Goal: Transaction & Acquisition: Purchase product/service

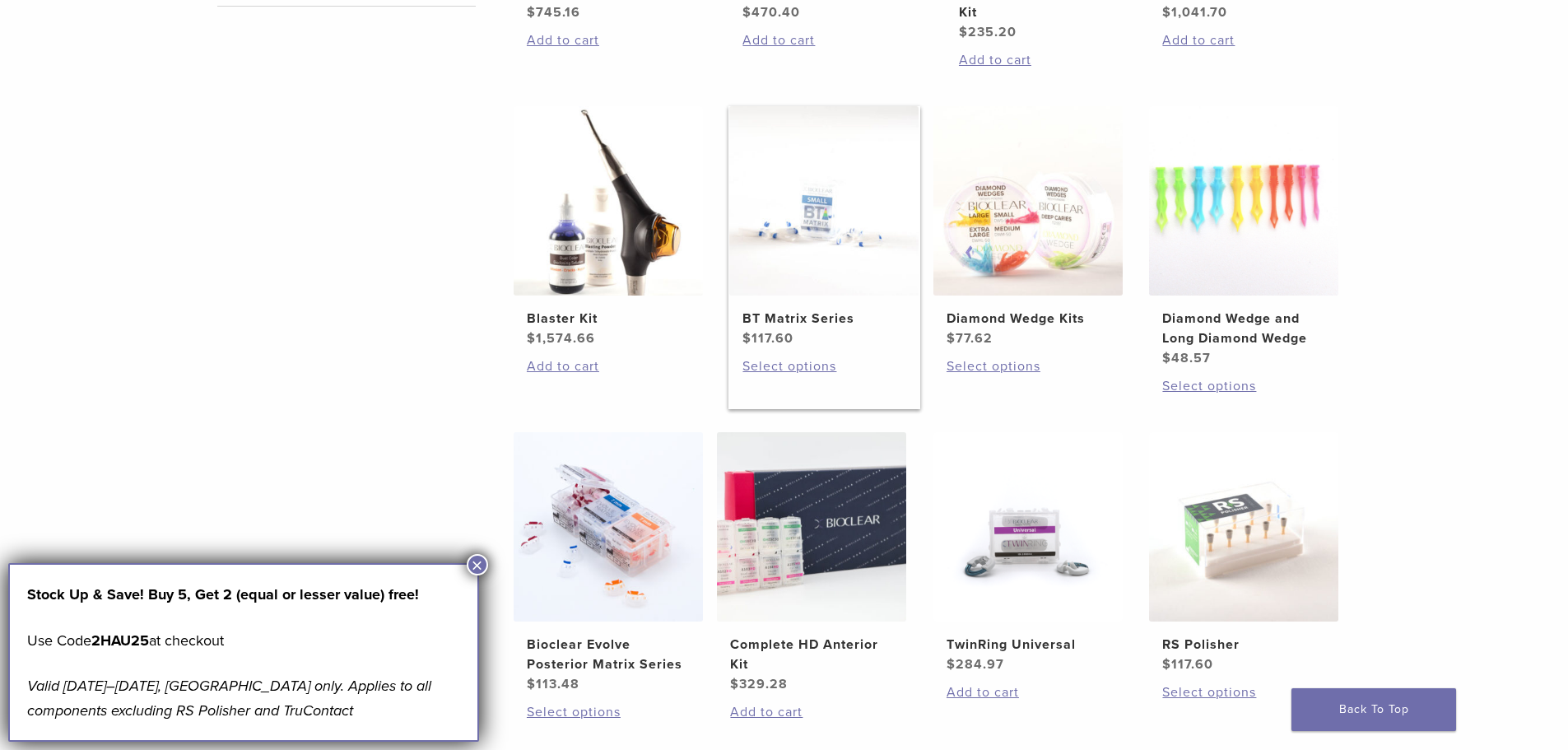
scroll to position [1069, 0]
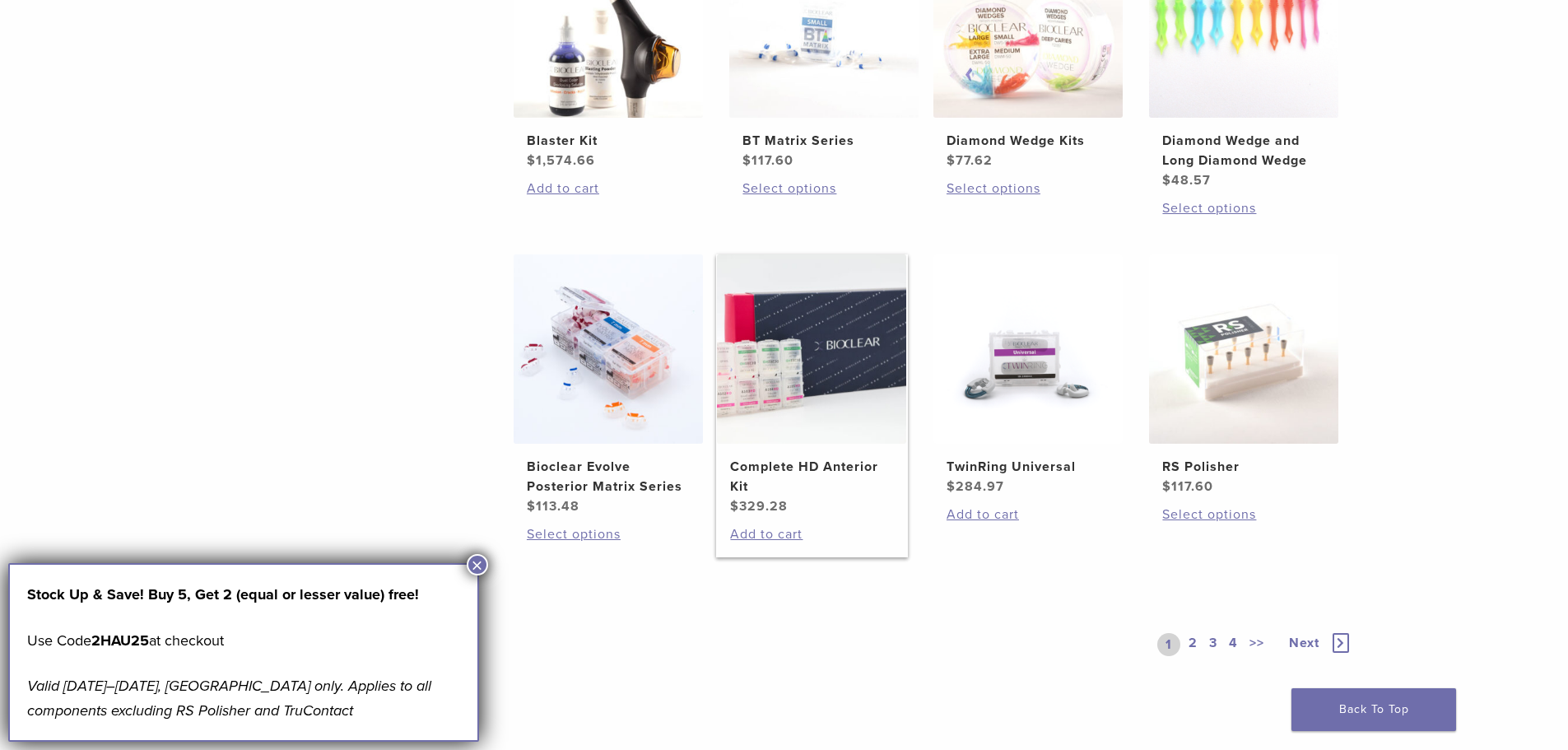
click at [813, 393] on img at bounding box center [812, 349] width 190 height 189
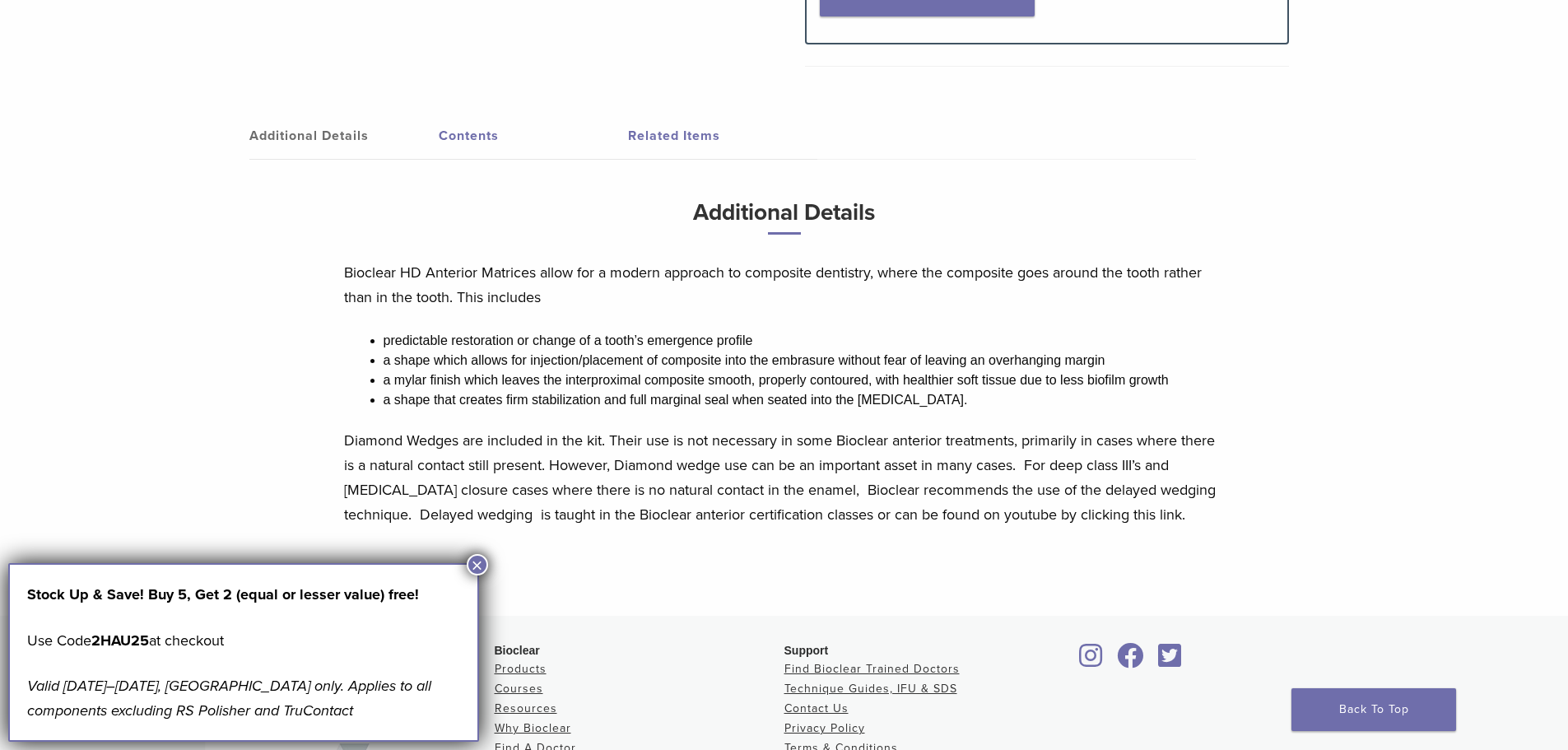
scroll to position [532, 0]
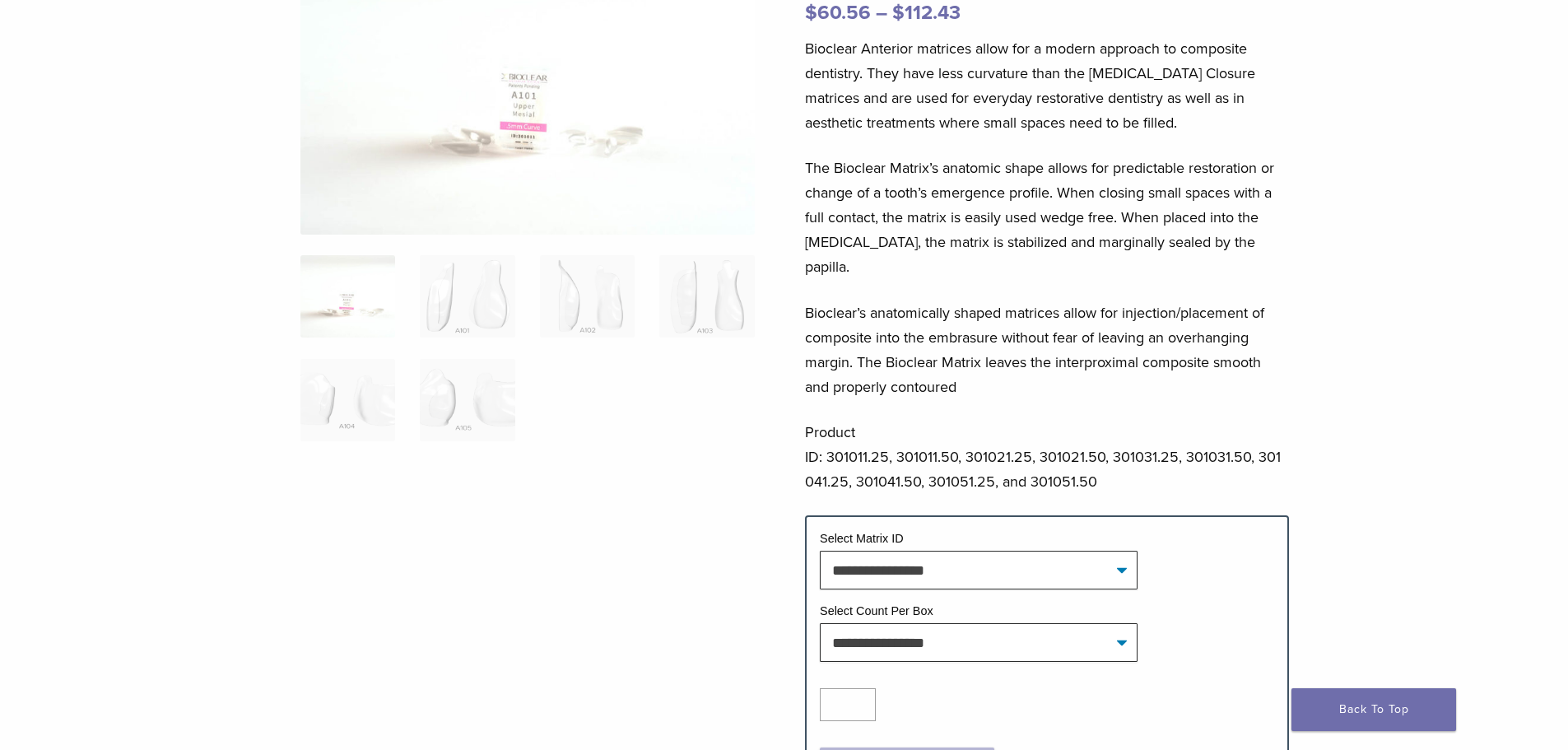
scroll to position [494, 0]
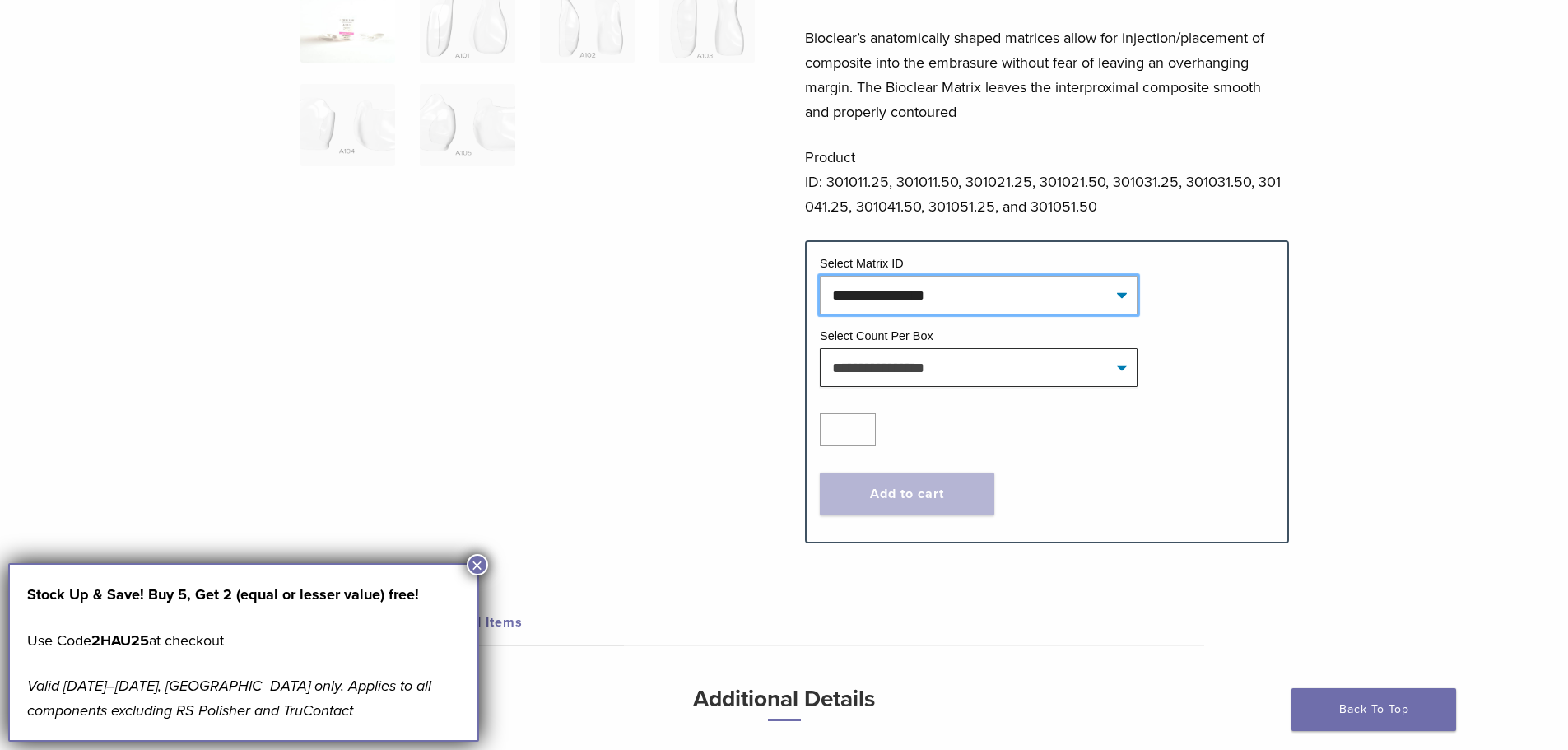
click at [1030, 275] on select "**********" at bounding box center [978, 294] width 318 height 38
click at [663, 233] on div at bounding box center [528, 86] width 454 height 859
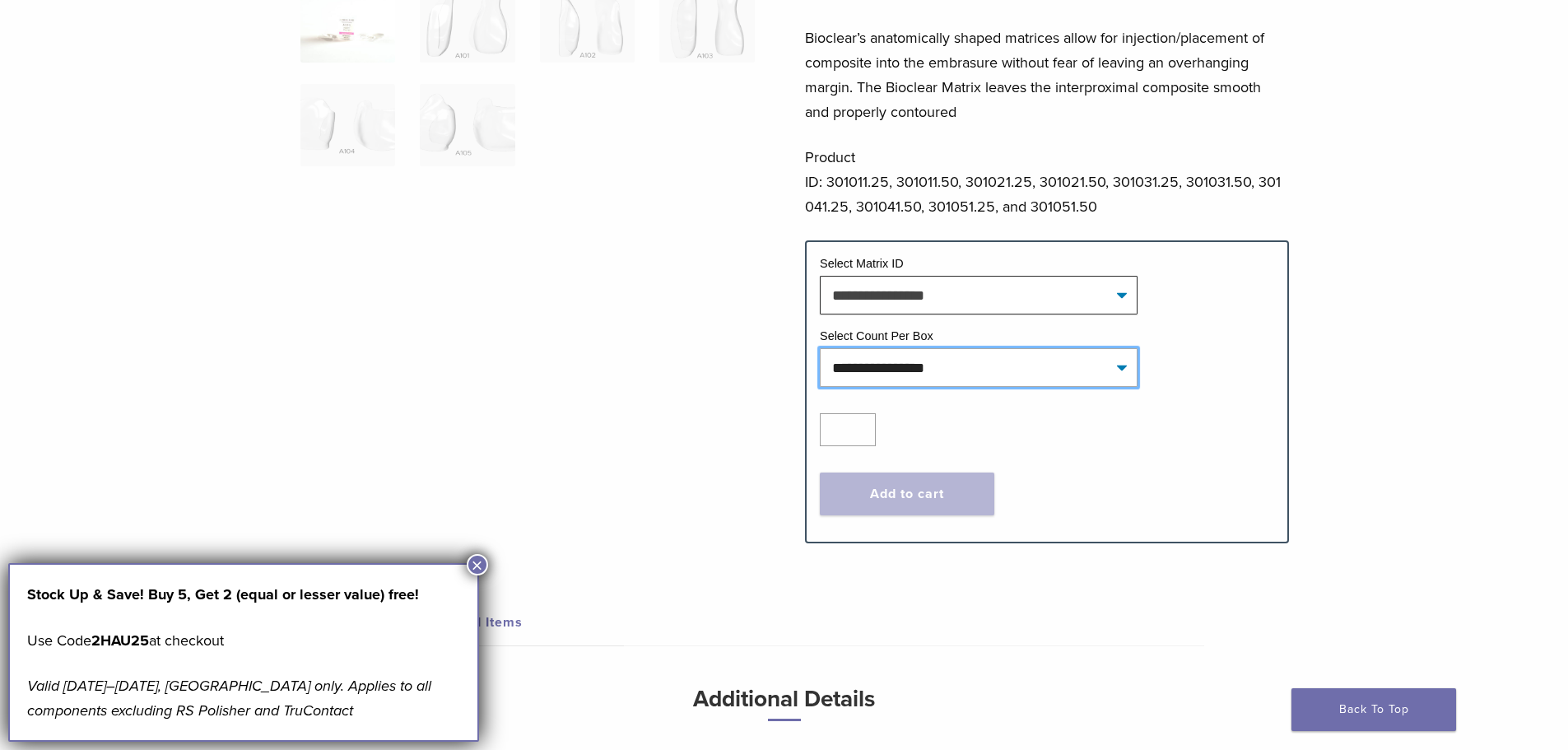
click at [1036, 366] on tr "**********" at bounding box center [1046, 363] width 454 height 72
drag, startPoint x: 687, startPoint y: 277, endPoint x: 727, endPoint y: 285, distance: 40.8
click at [687, 277] on div at bounding box center [528, 86] width 454 height 859
click at [916, 348] on select "**********" at bounding box center [978, 366] width 318 height 38
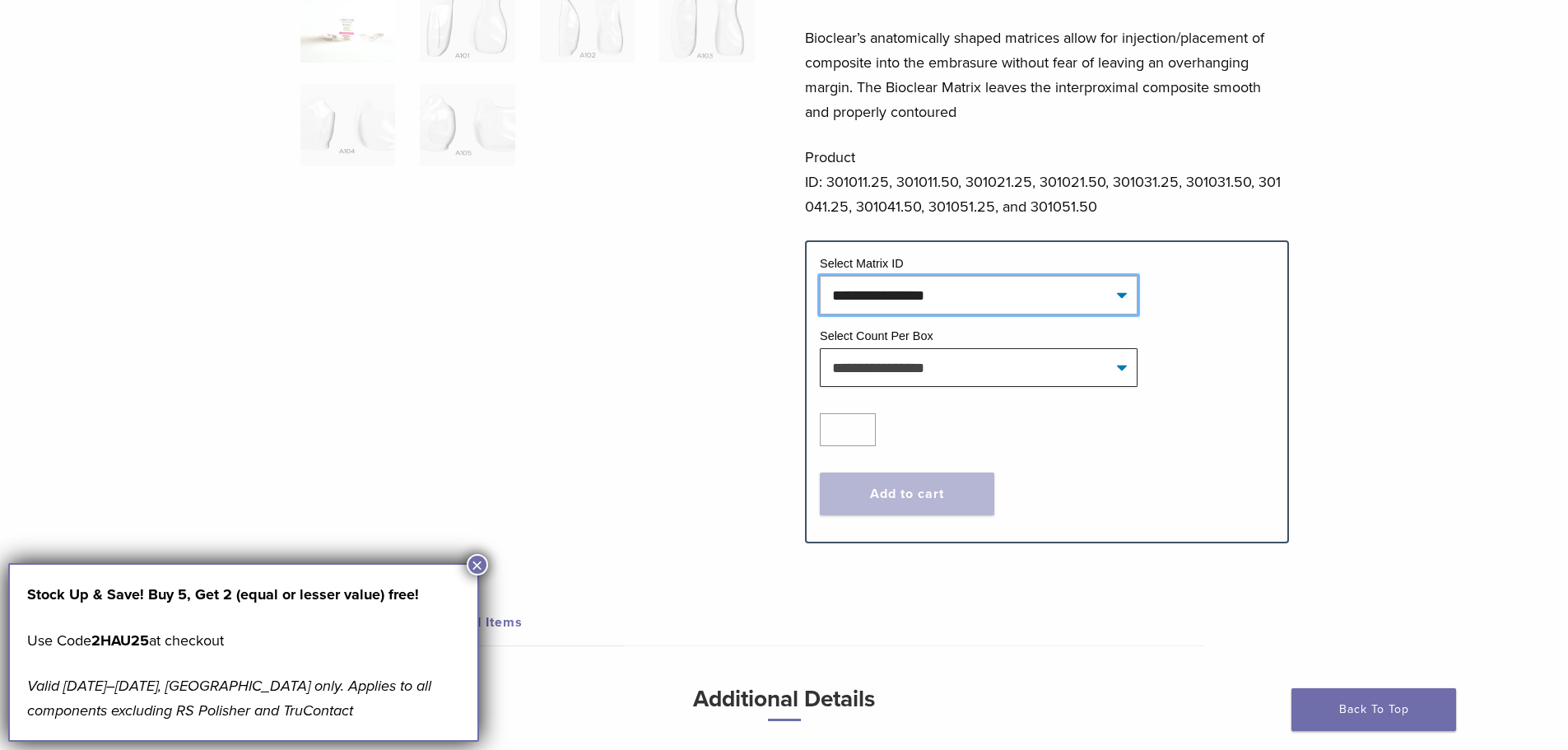
click at [881, 275] on select "**********" at bounding box center [978, 294] width 318 height 38
click at [600, 325] on div at bounding box center [528, 86] width 454 height 859
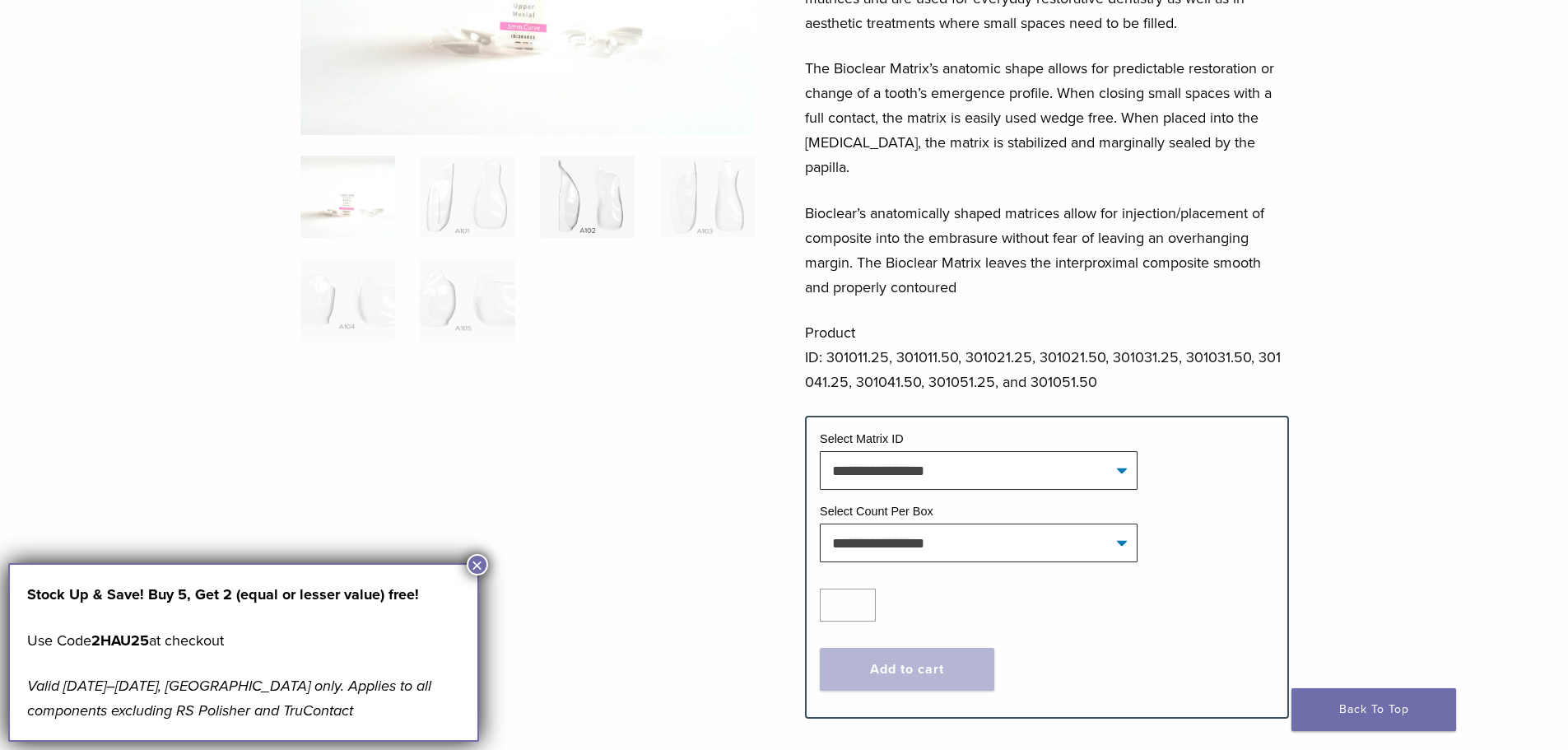
scroll to position [149, 0]
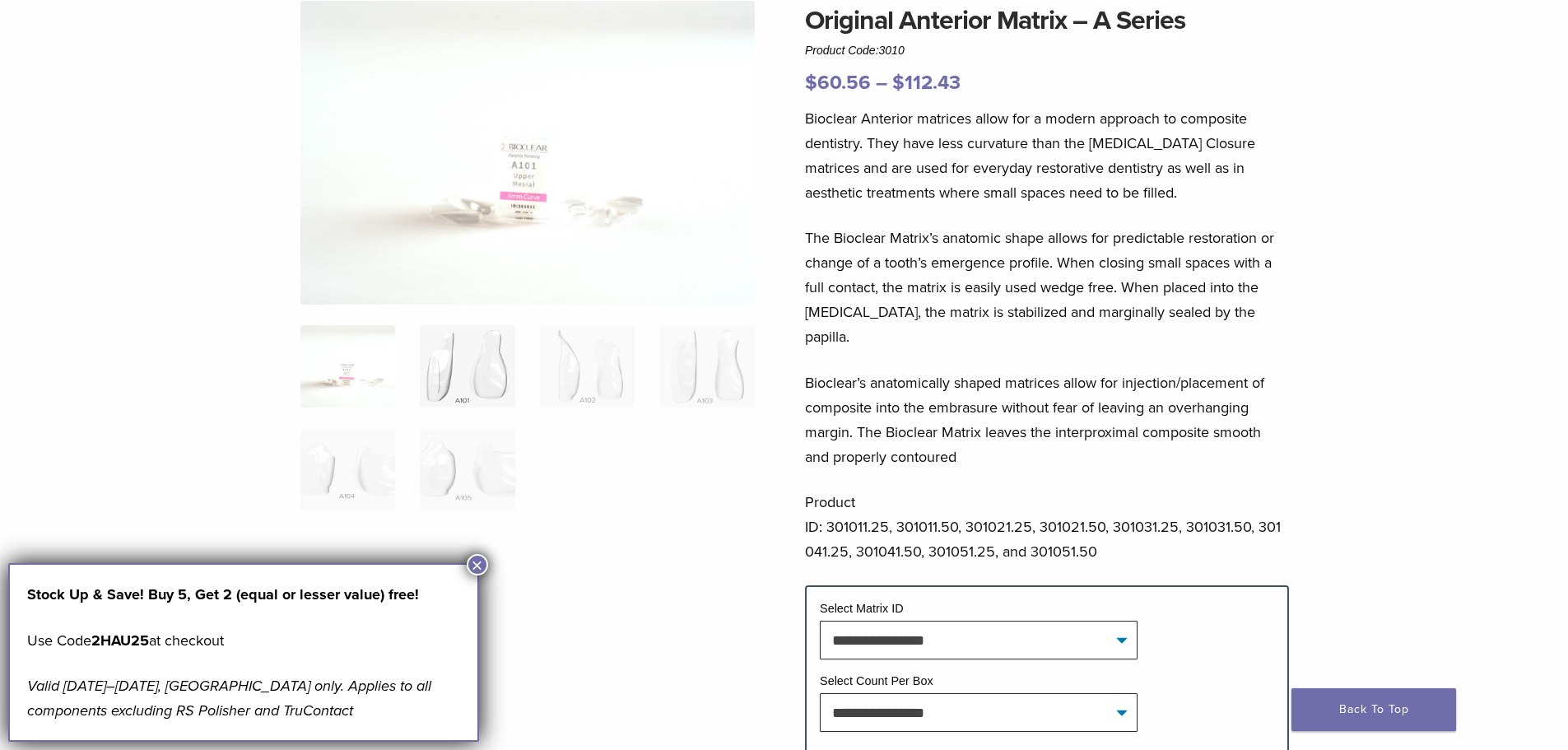
click at [495, 354] on img at bounding box center [467, 366] width 95 height 82
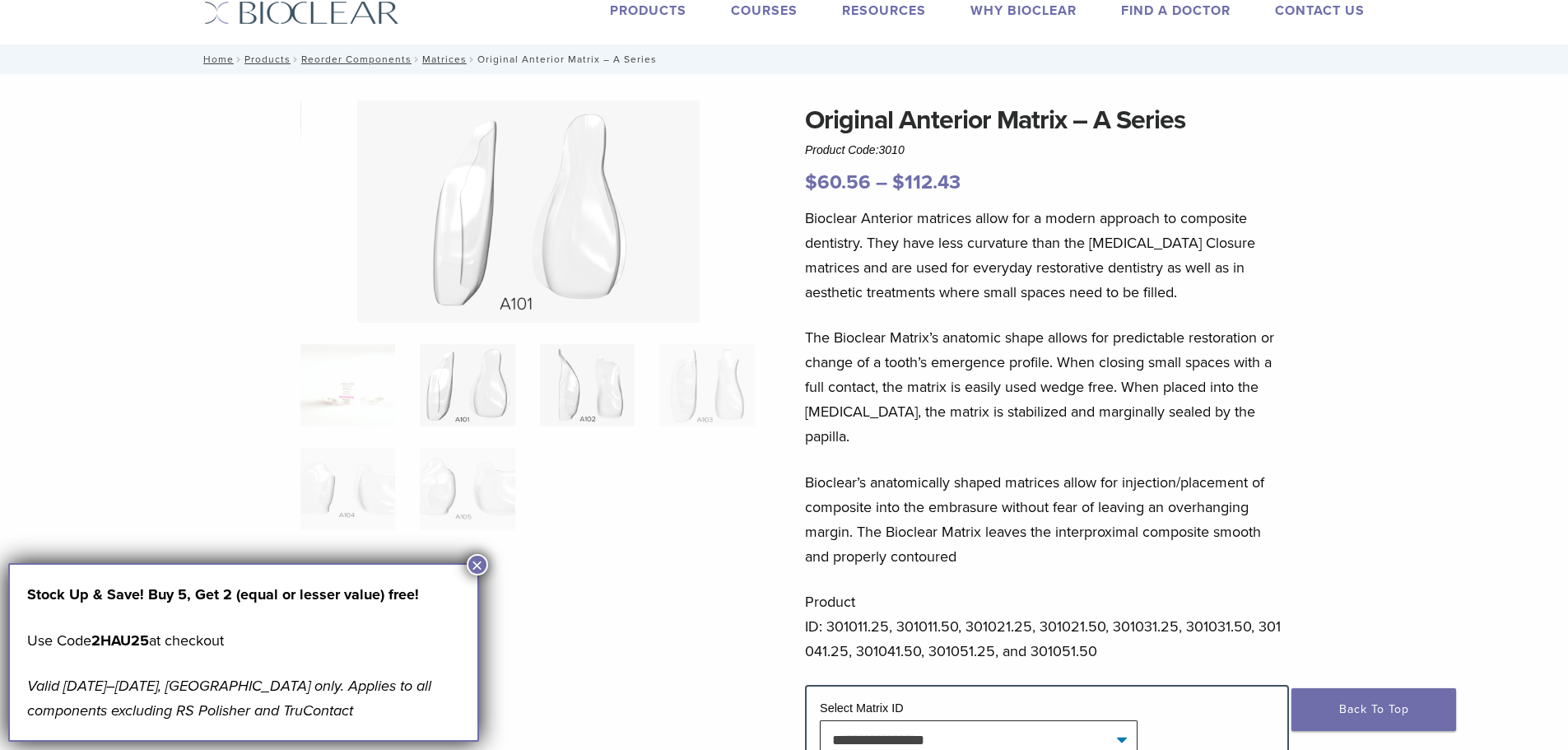
scroll to position [0, 0]
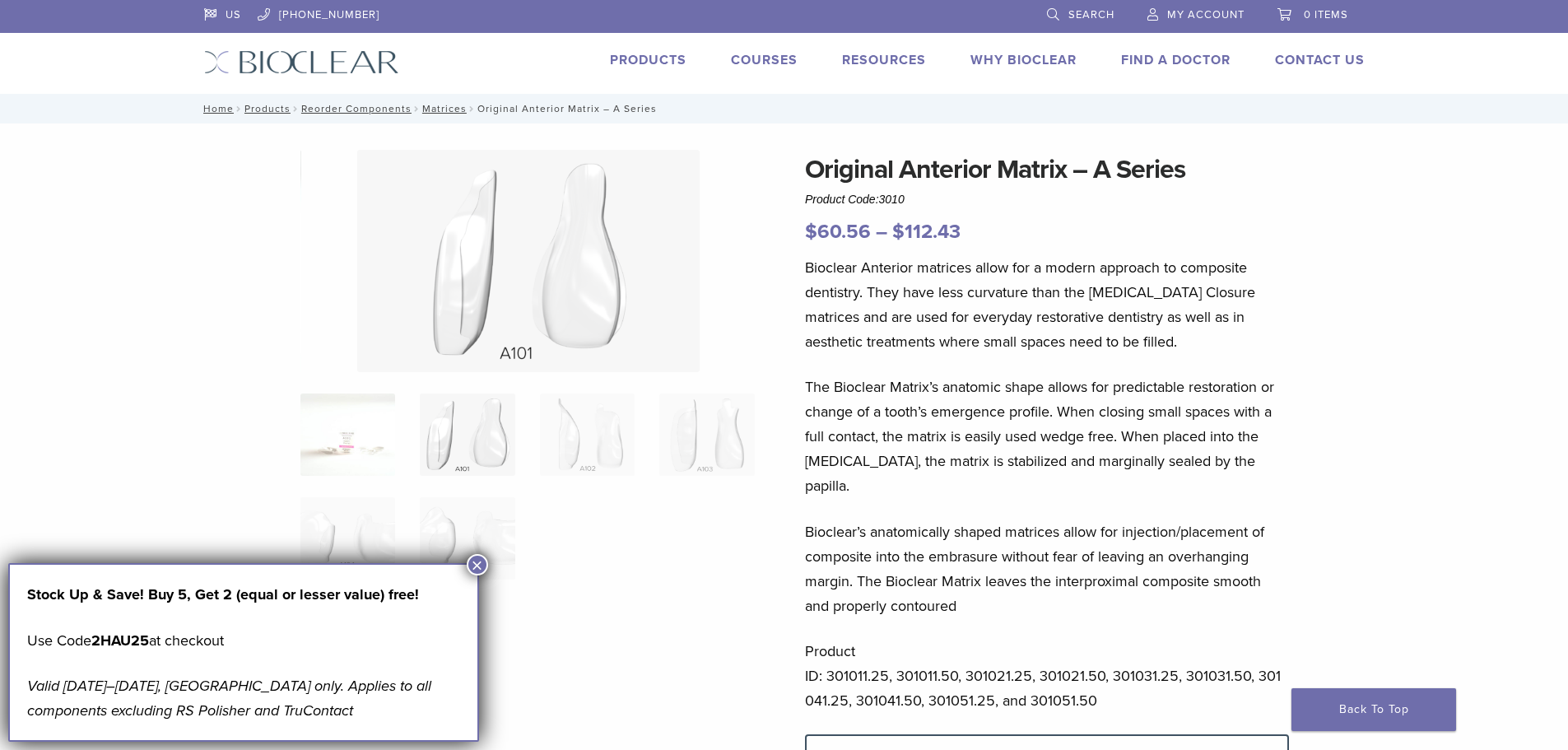
click at [379, 407] on img at bounding box center [348, 435] width 95 height 82
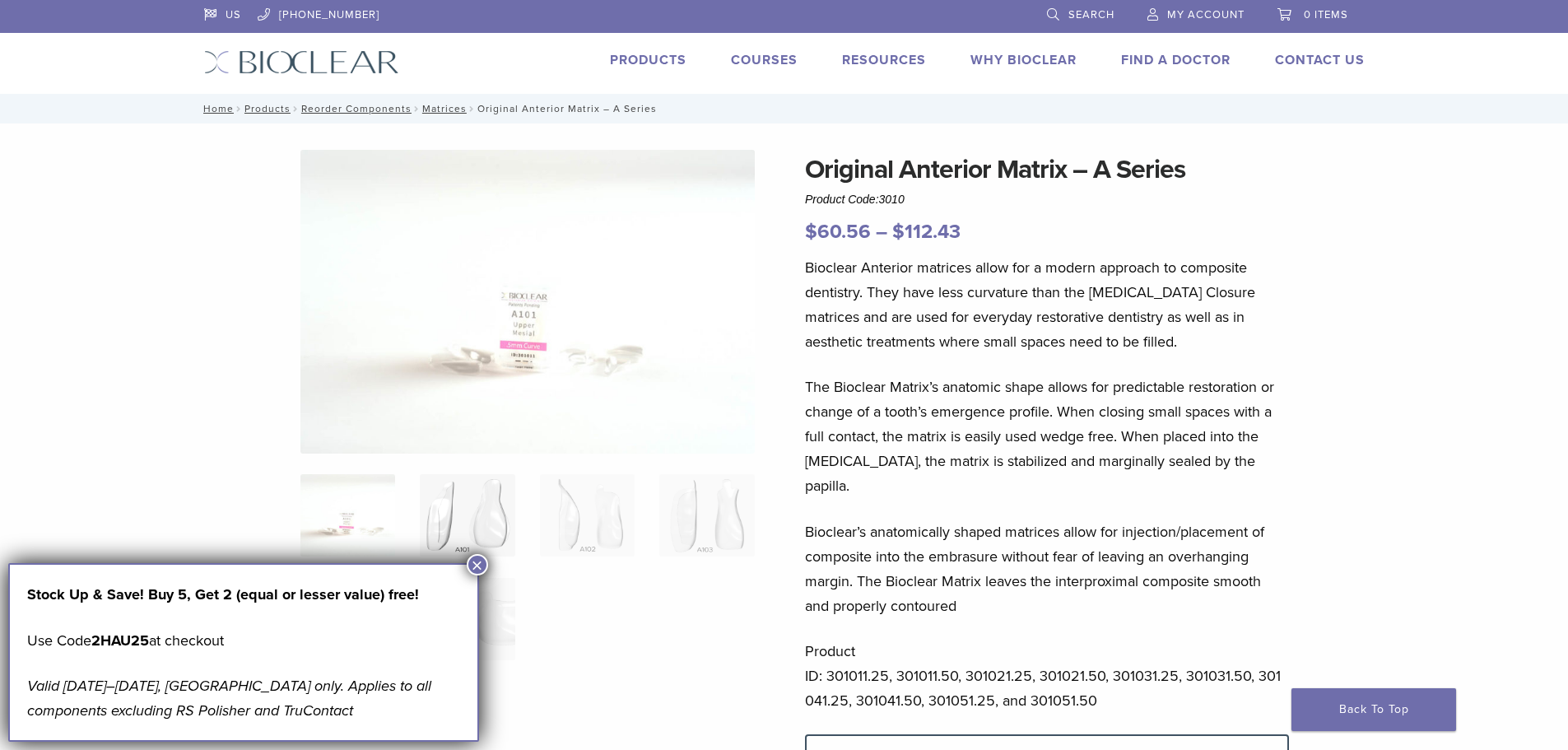
click at [468, 487] on img at bounding box center [467, 515] width 95 height 82
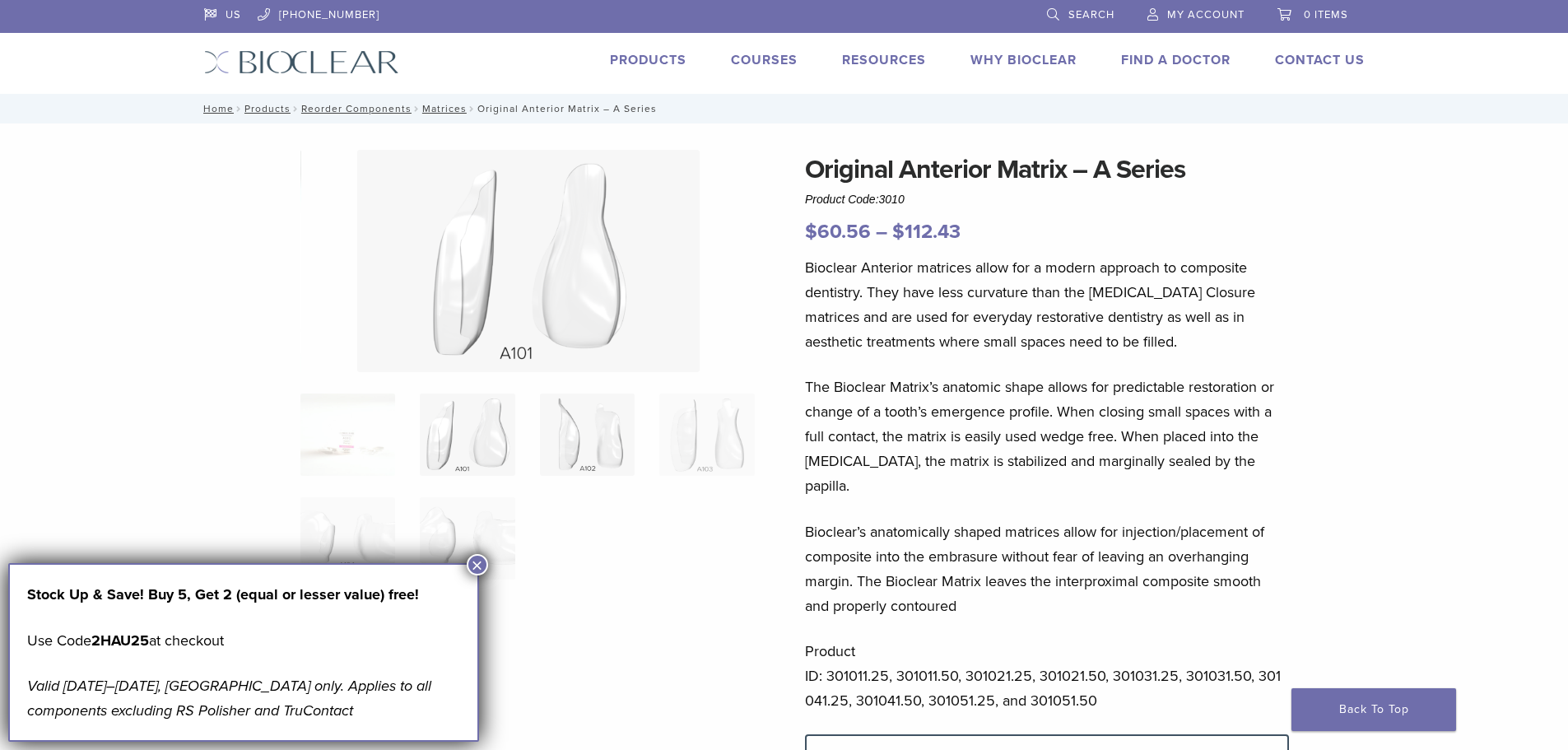
click at [610, 422] on img at bounding box center [587, 435] width 95 height 82
click at [747, 446] on img at bounding box center [706, 435] width 95 height 82
click at [481, 537] on img at bounding box center [467, 538] width 95 height 82
click at [353, 511] on img at bounding box center [348, 538] width 95 height 82
click at [460, 424] on img at bounding box center [467, 435] width 95 height 82
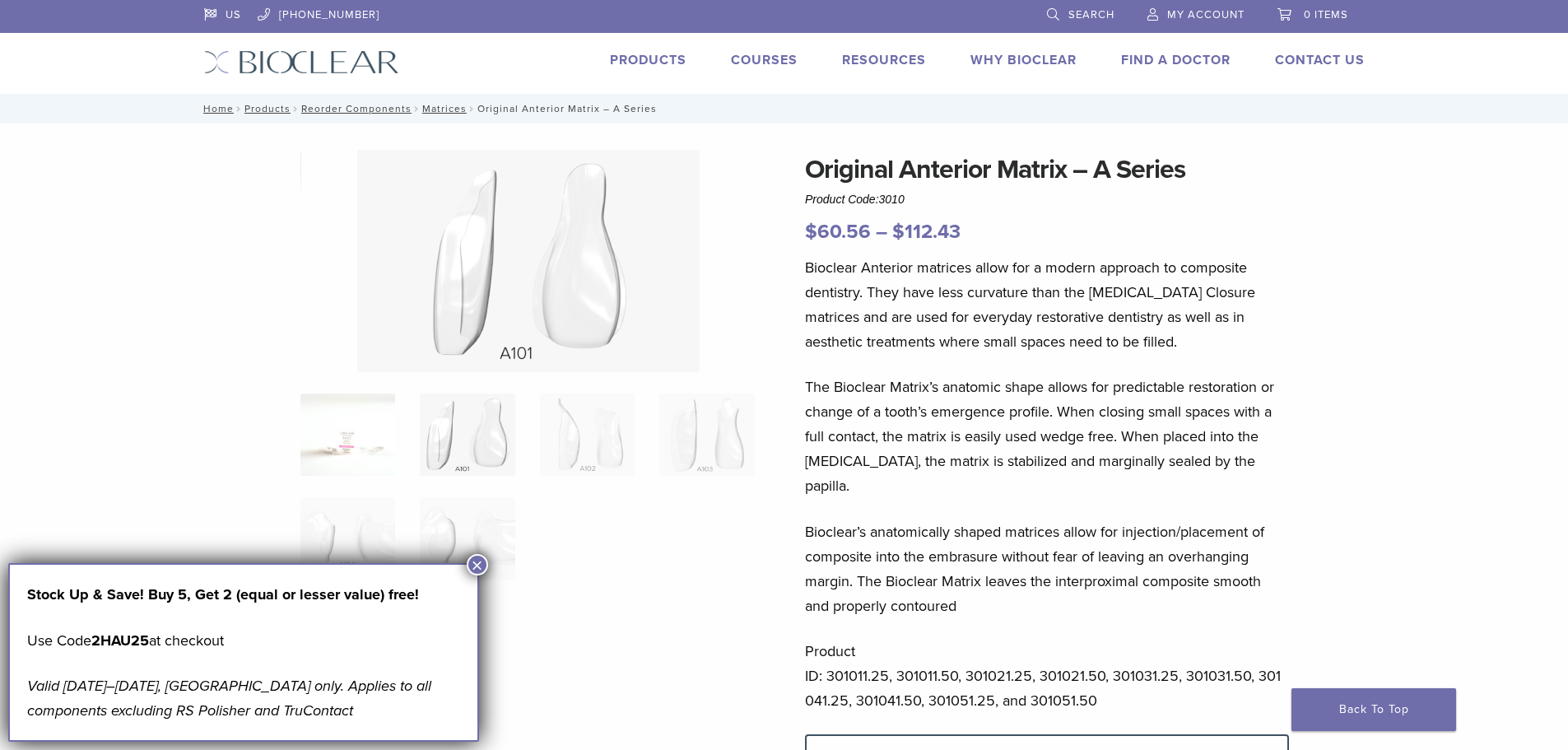
click at [366, 429] on img at bounding box center [348, 435] width 95 height 82
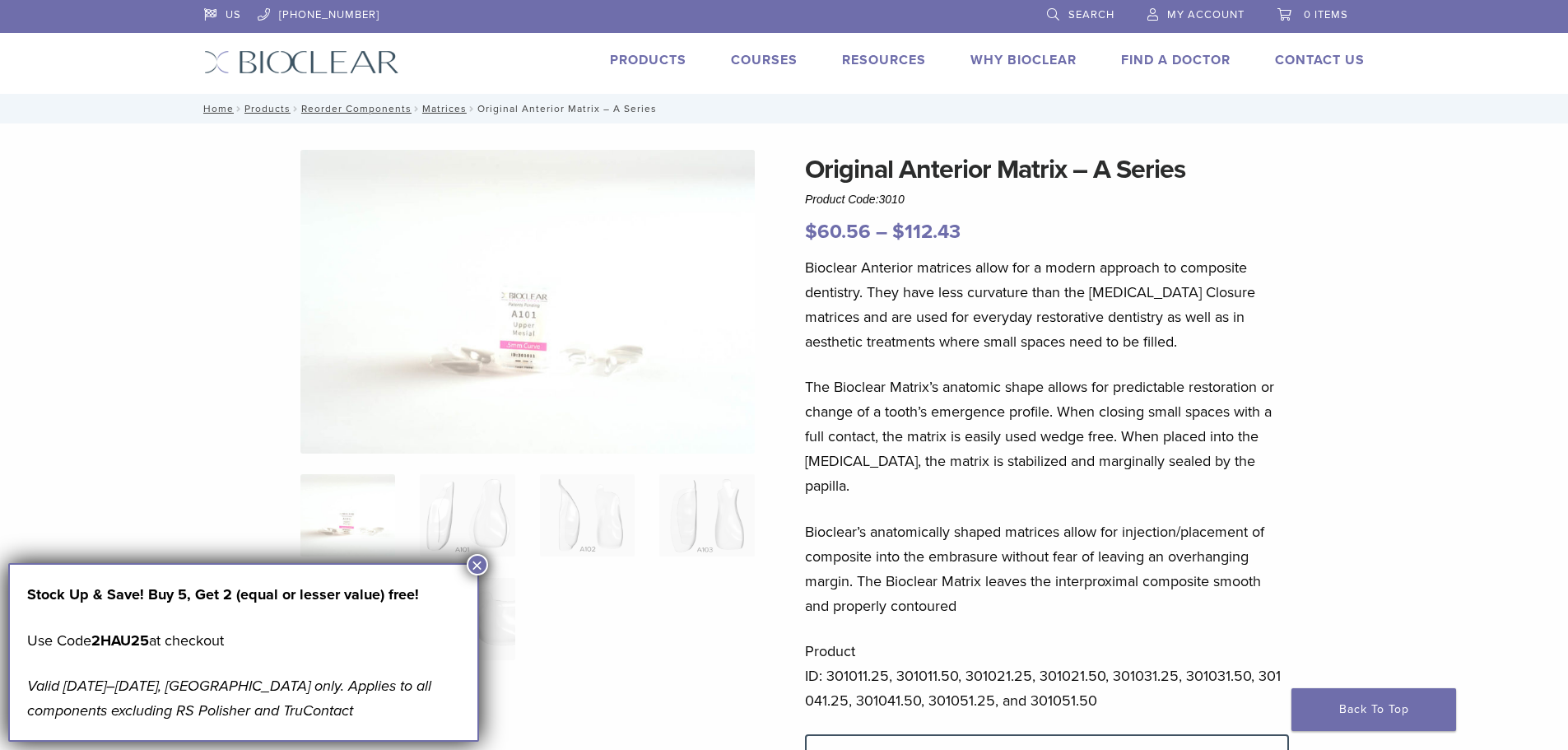
click at [479, 551] on img at bounding box center [467, 515] width 95 height 82
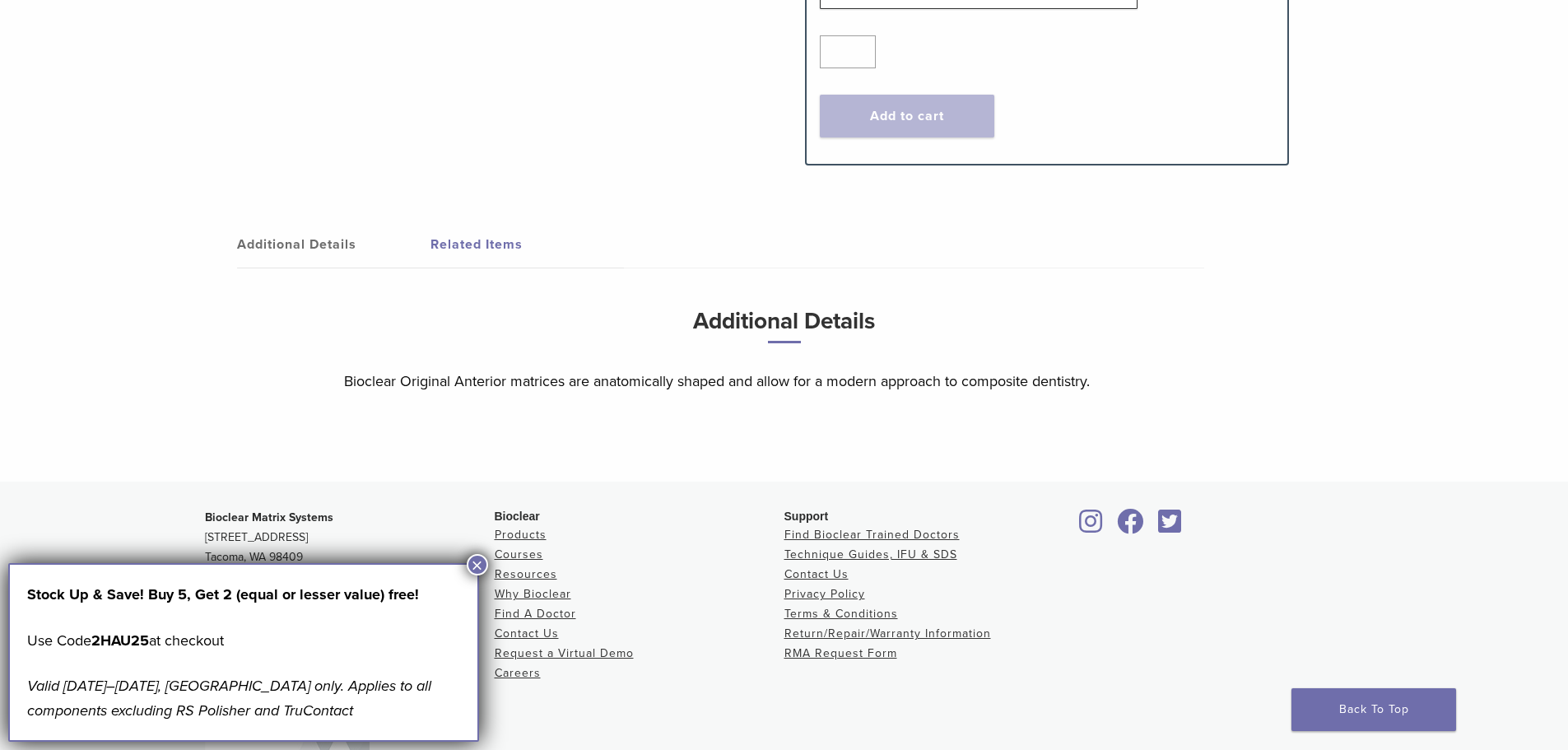
scroll to position [972, 0]
